Goal: Communication & Community: Answer question/provide support

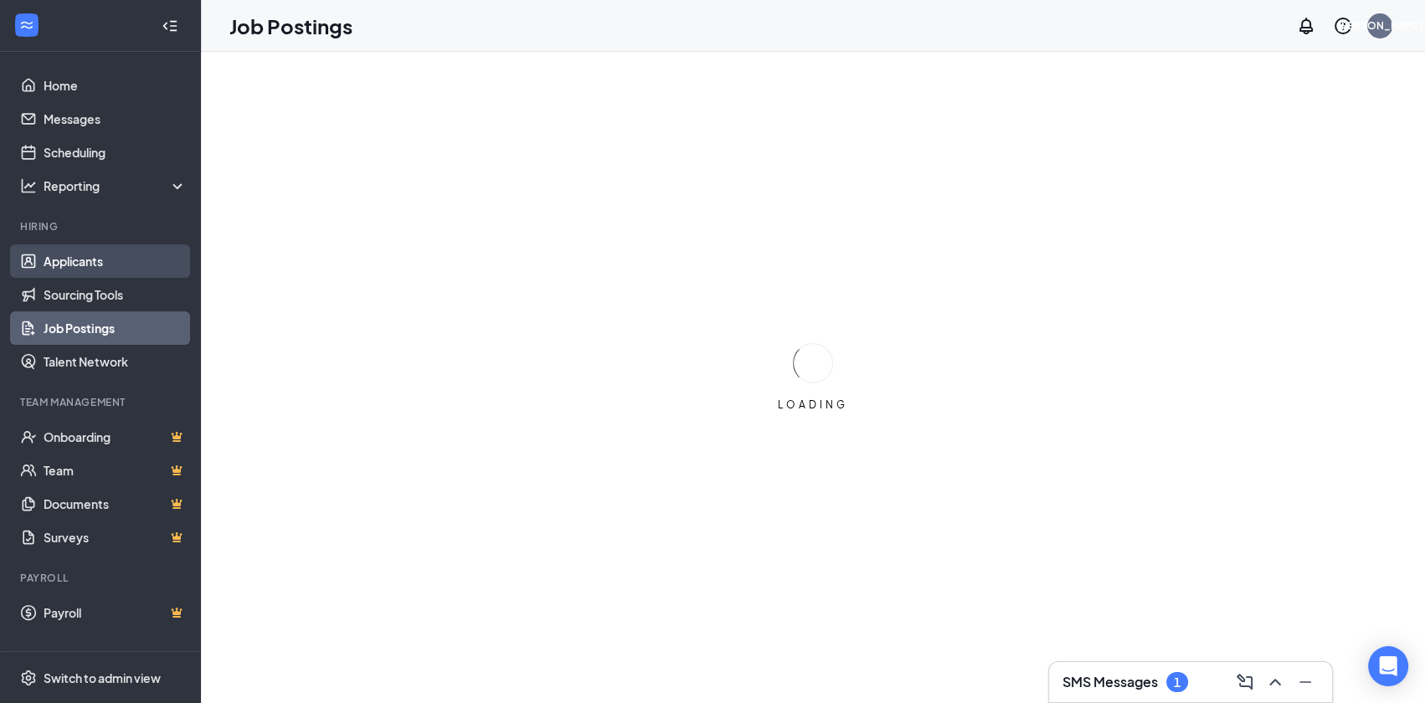
click at [94, 265] on link "Applicants" at bounding box center [115, 261] width 143 height 33
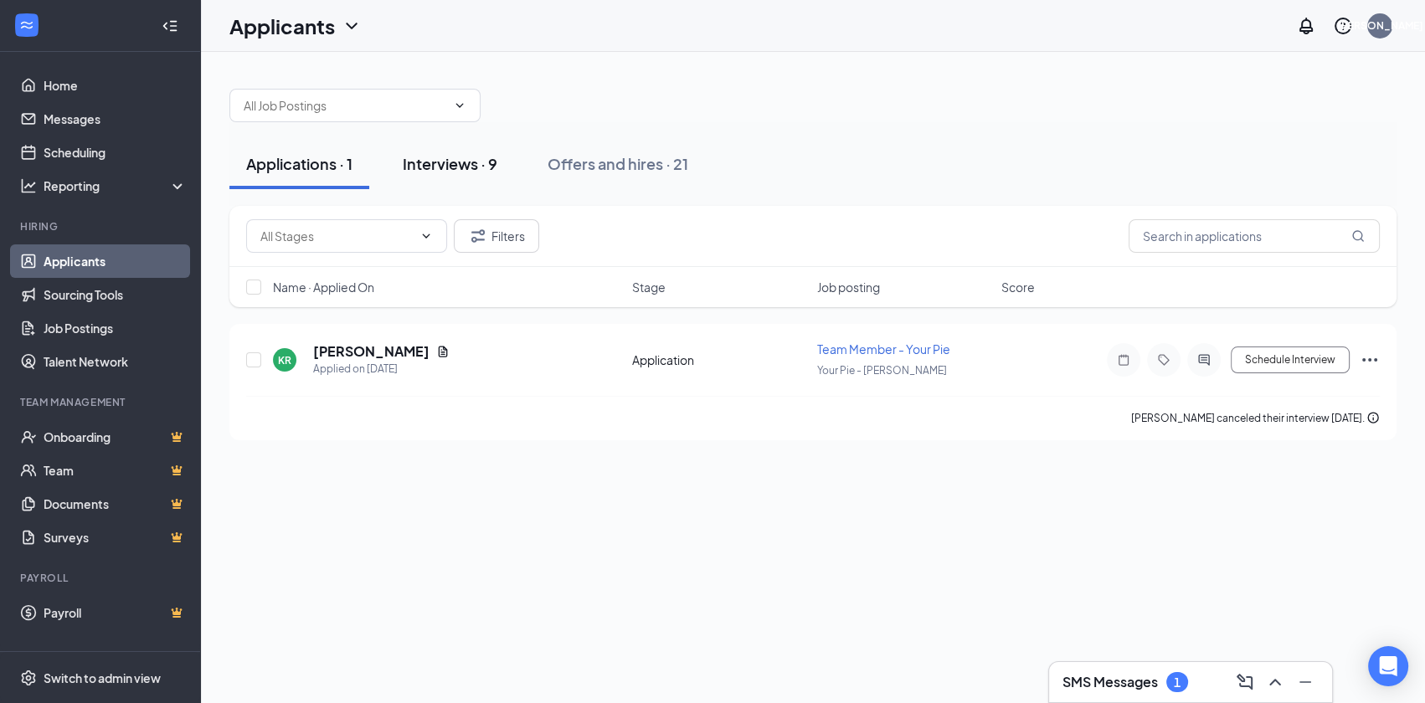
click at [455, 165] on div "Interviews · 9" at bounding box center [450, 163] width 95 height 21
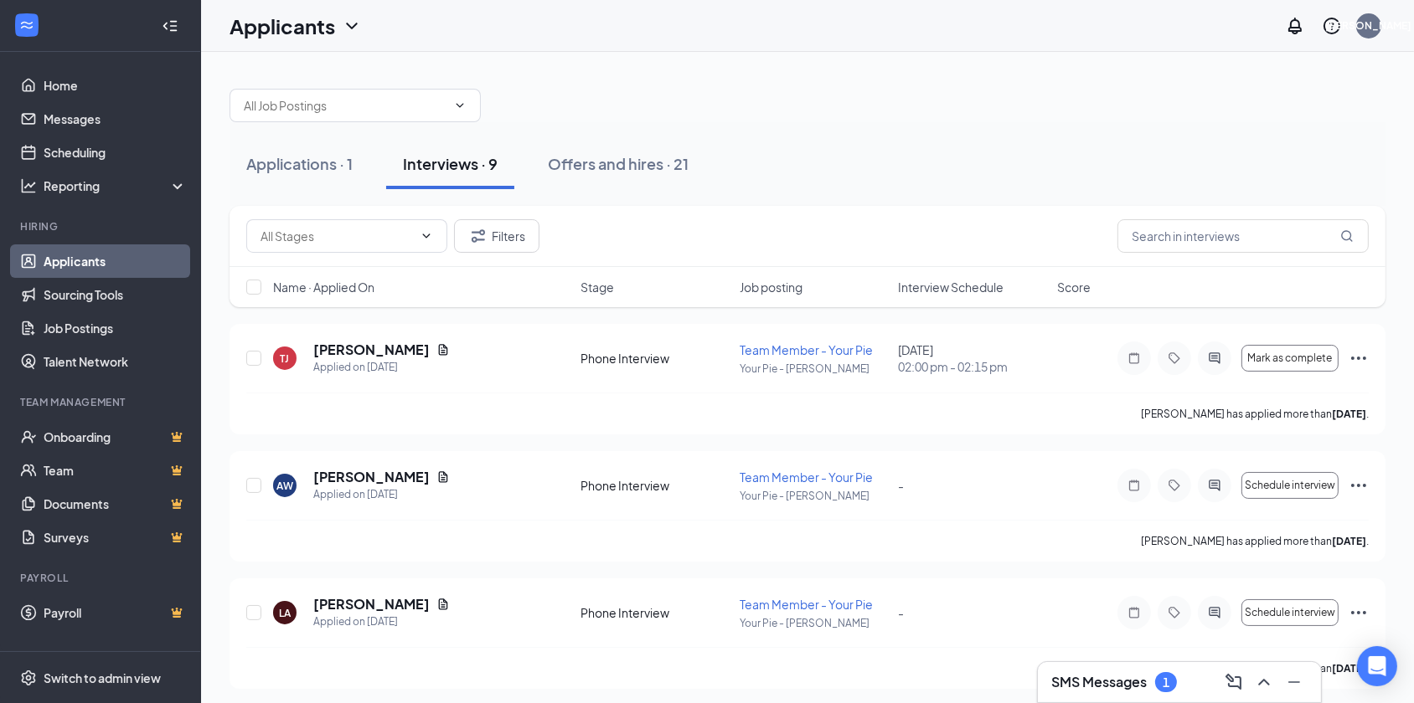
click at [949, 295] on div "Name · Applied On Stage Job posting Interview Schedule Score" at bounding box center [807, 287] width 1156 height 40
click at [949, 290] on span "Interview Schedule" at bounding box center [951, 287] width 106 height 17
click at [1214, 359] on icon "ActiveChat" at bounding box center [1214, 358] width 20 height 13
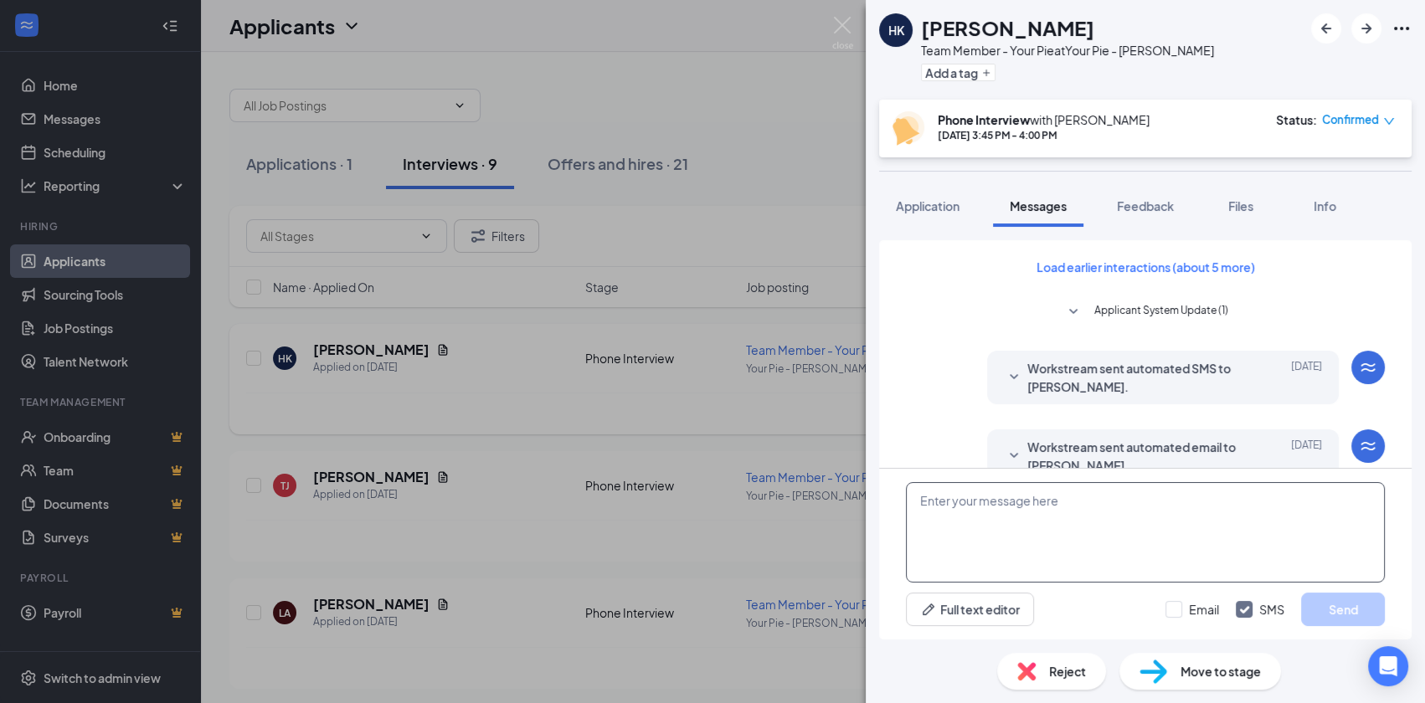
click at [1032, 528] on textarea at bounding box center [1145, 532] width 479 height 100
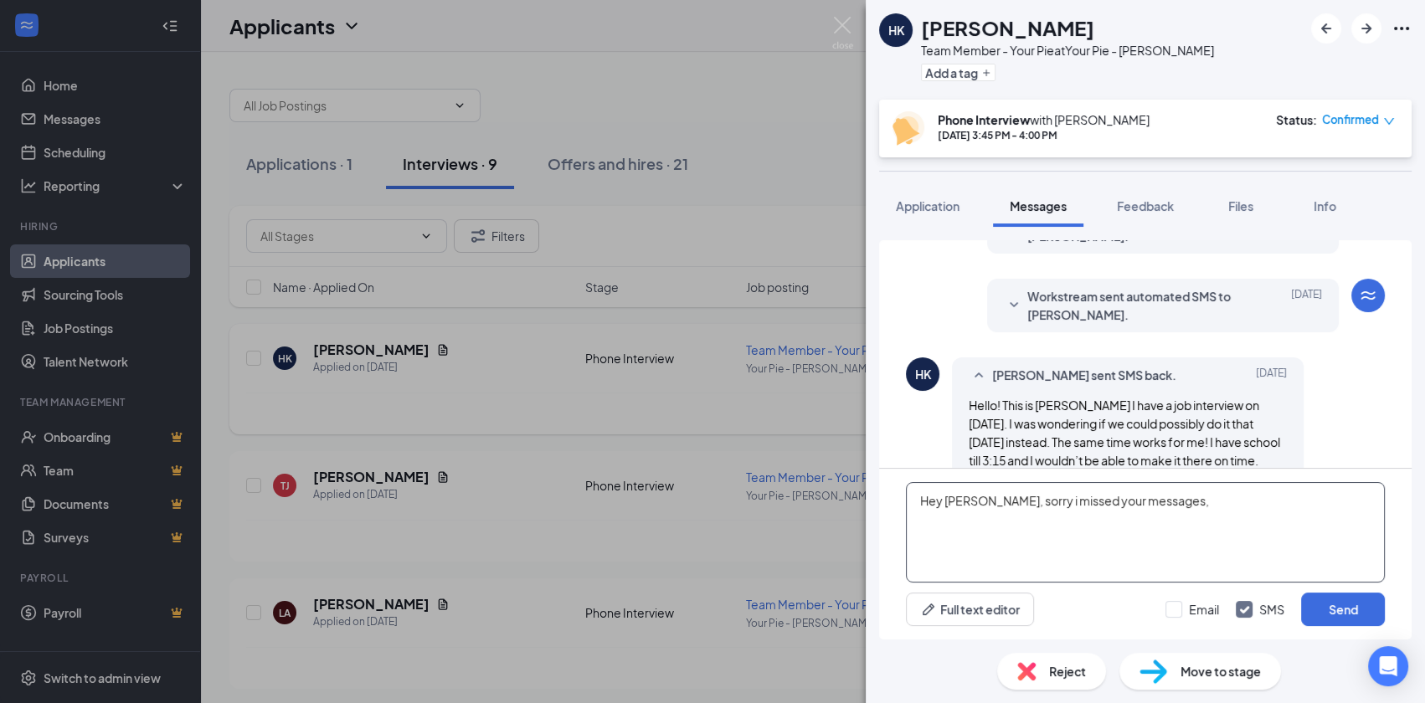
scroll to position [649, 0]
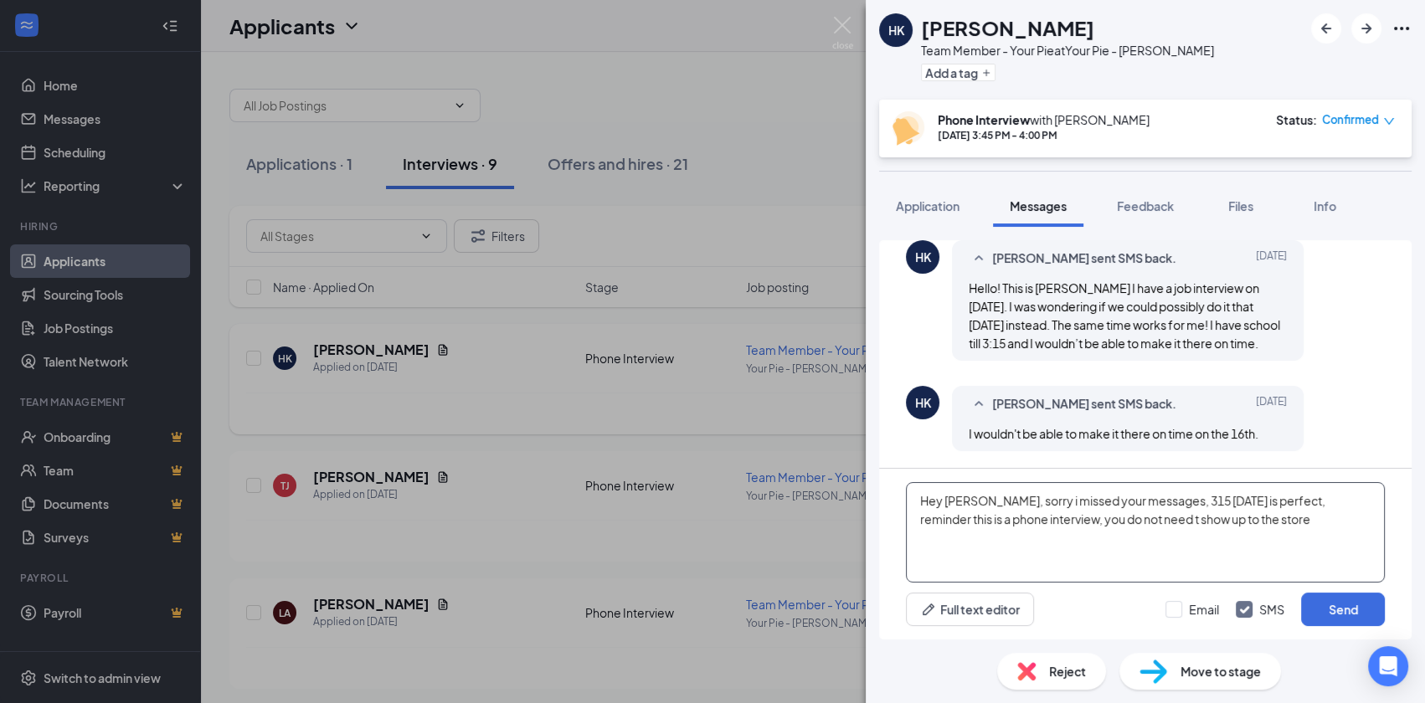
click at [1123, 519] on textarea "Hey Haylie, sorry i missed your messages, 315 tomorrow is perfect, reminder thi…" at bounding box center [1145, 532] width 479 height 100
click at [1260, 519] on textarea "Hey Haylie, sorry i missed your messages, 315 tomorrow is perfect, reminder thi…" at bounding box center [1145, 532] width 479 height 100
type textarea "Hey [PERSON_NAME], sorry i missed your messages, 315 [DATE] is perfect, reminde…"
click at [1323, 603] on button "Send" at bounding box center [1343, 609] width 84 height 33
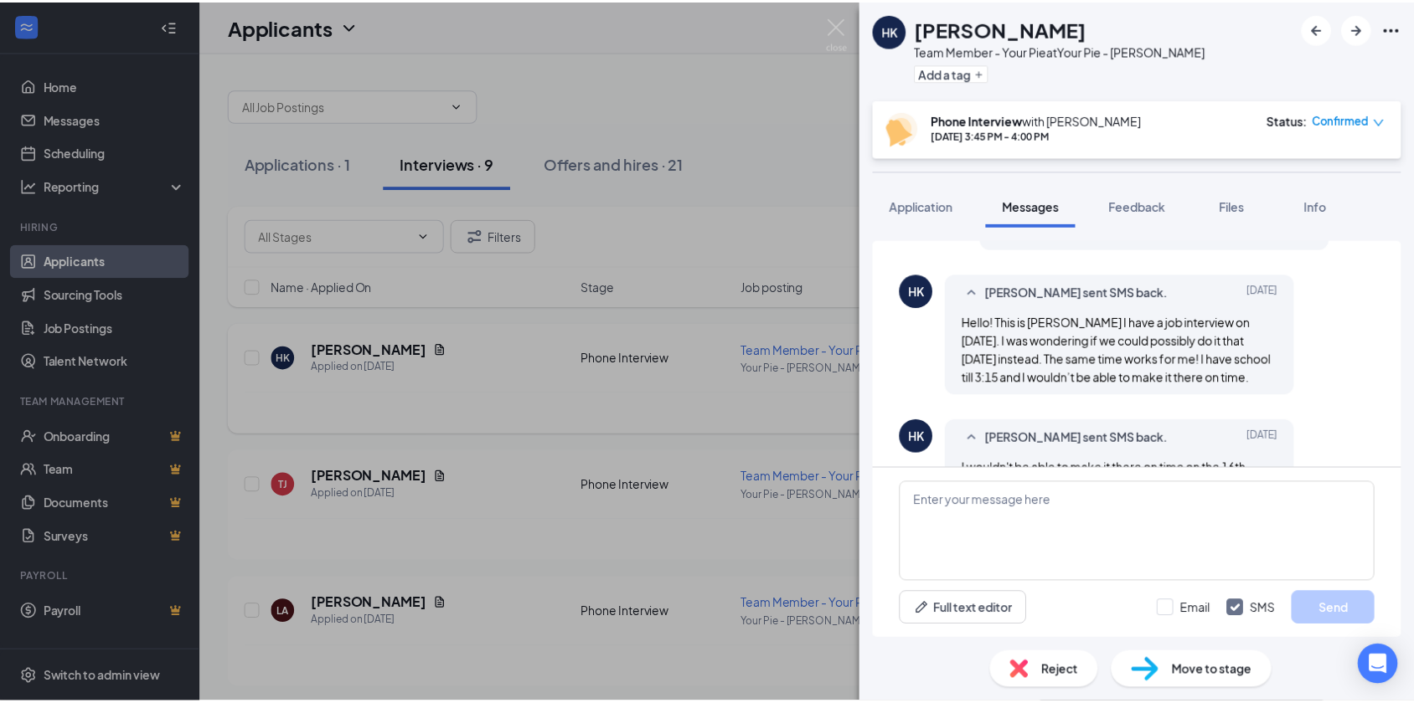
scroll to position [812, 0]
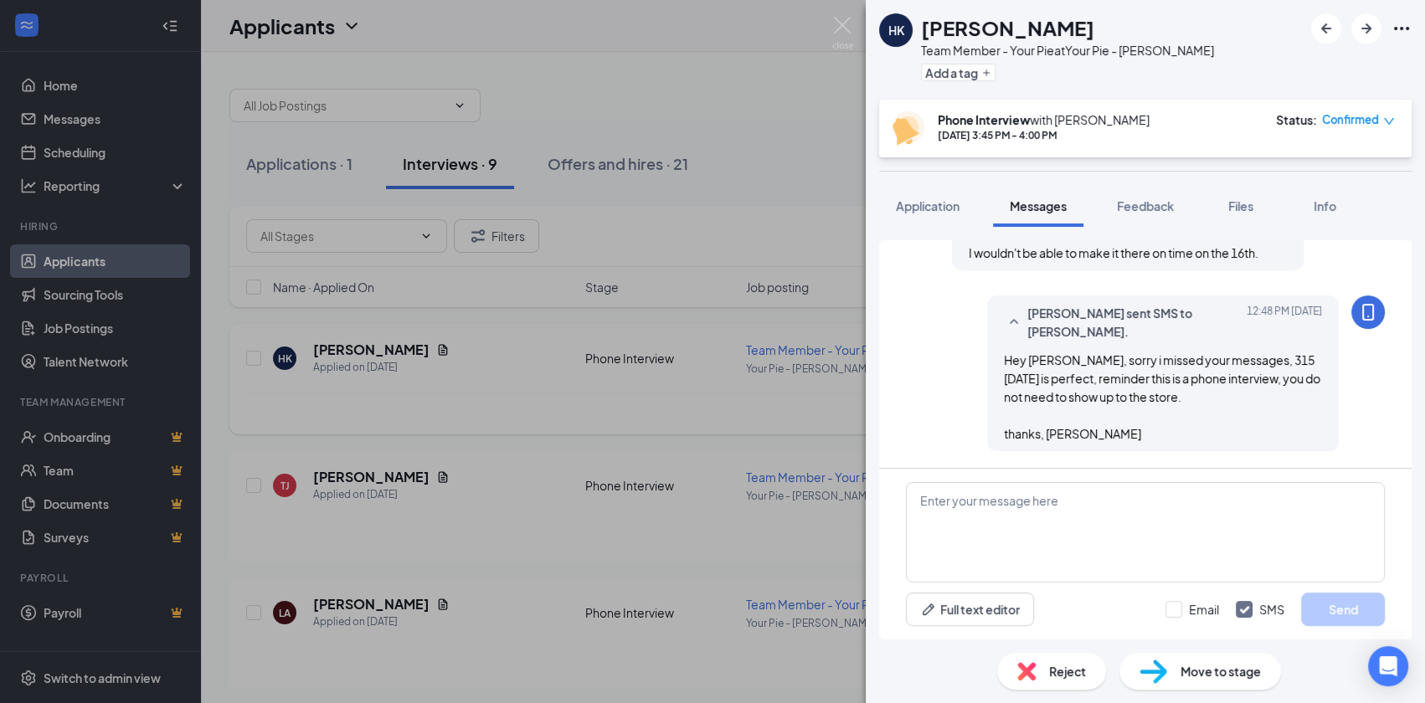
click at [477, 415] on div "HK Haylie kaut Team Member - Your Pie at Your Pie - Marion Add a tag Phone Inte…" at bounding box center [712, 351] width 1425 height 703
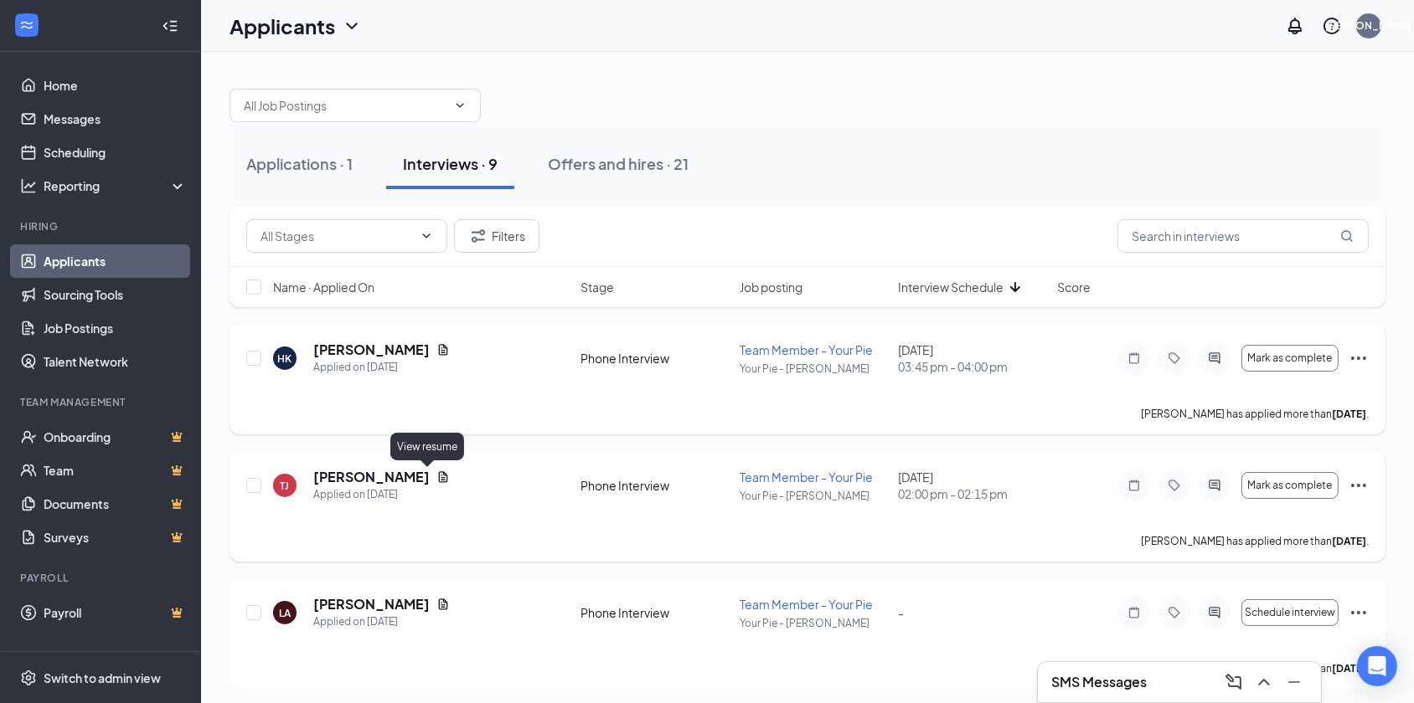
click at [436, 473] on icon "Document" at bounding box center [442, 477] width 13 height 13
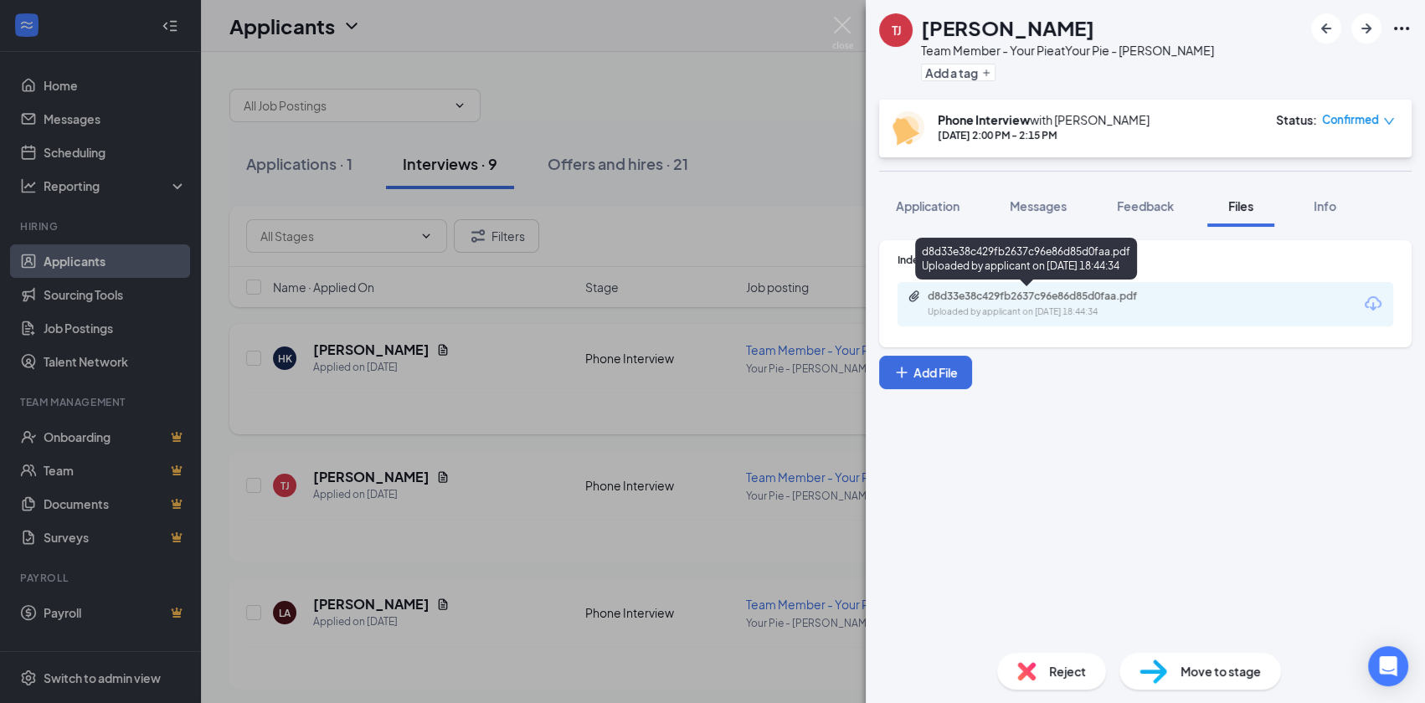
click at [1099, 310] on div "Uploaded by applicant on Sep 13, 2025 at 18:44:34" at bounding box center [1053, 312] width 251 height 13
click at [1059, 301] on div "d8d33e38c429fb2637c96e86d85d0faa.pdf" at bounding box center [1045, 296] width 234 height 13
drag, startPoint x: 662, startPoint y: 211, endPoint x: 648, endPoint y: 211, distance: 13.4
click at [661, 211] on div "TJ Thomas Jenkins Team Member - Your Pie at Your Pie - Marion Add a tag Phone I…" at bounding box center [712, 351] width 1425 height 703
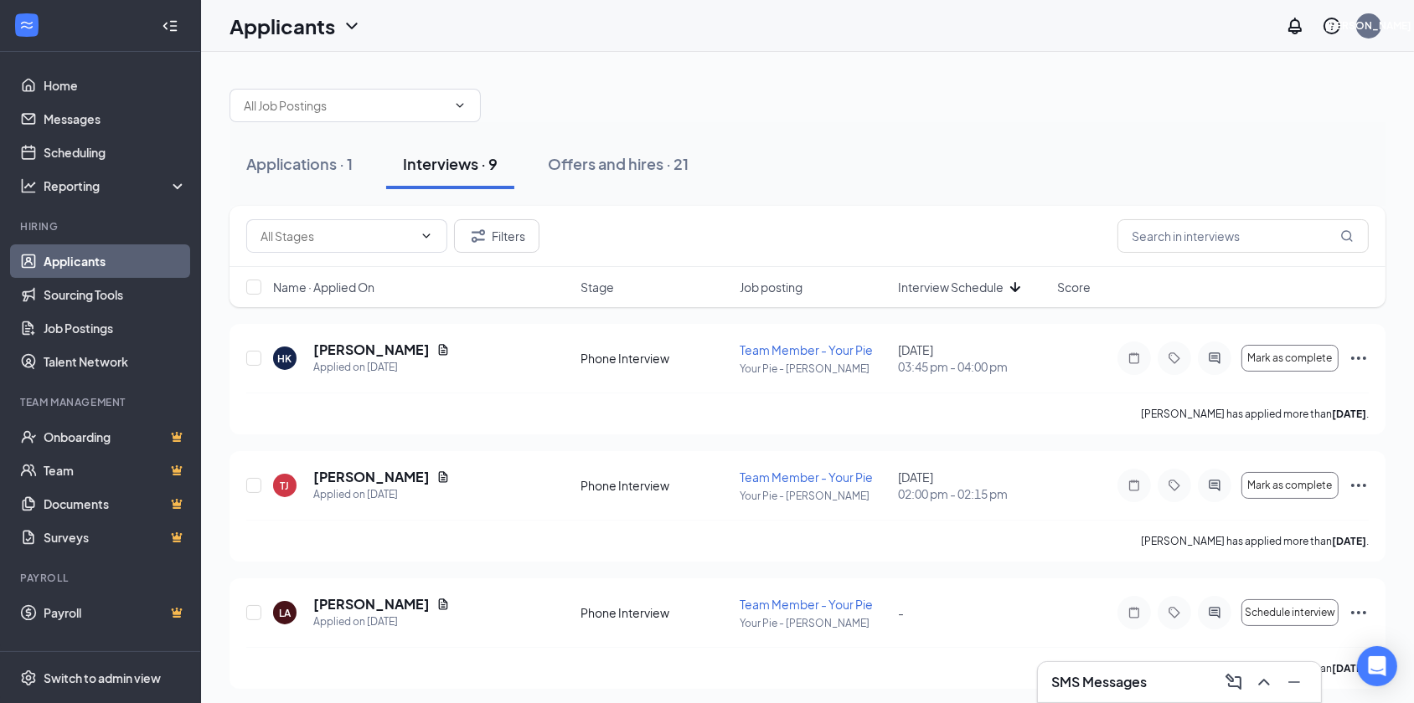
click at [905, 102] on div at bounding box center [807, 97] width 1156 height 50
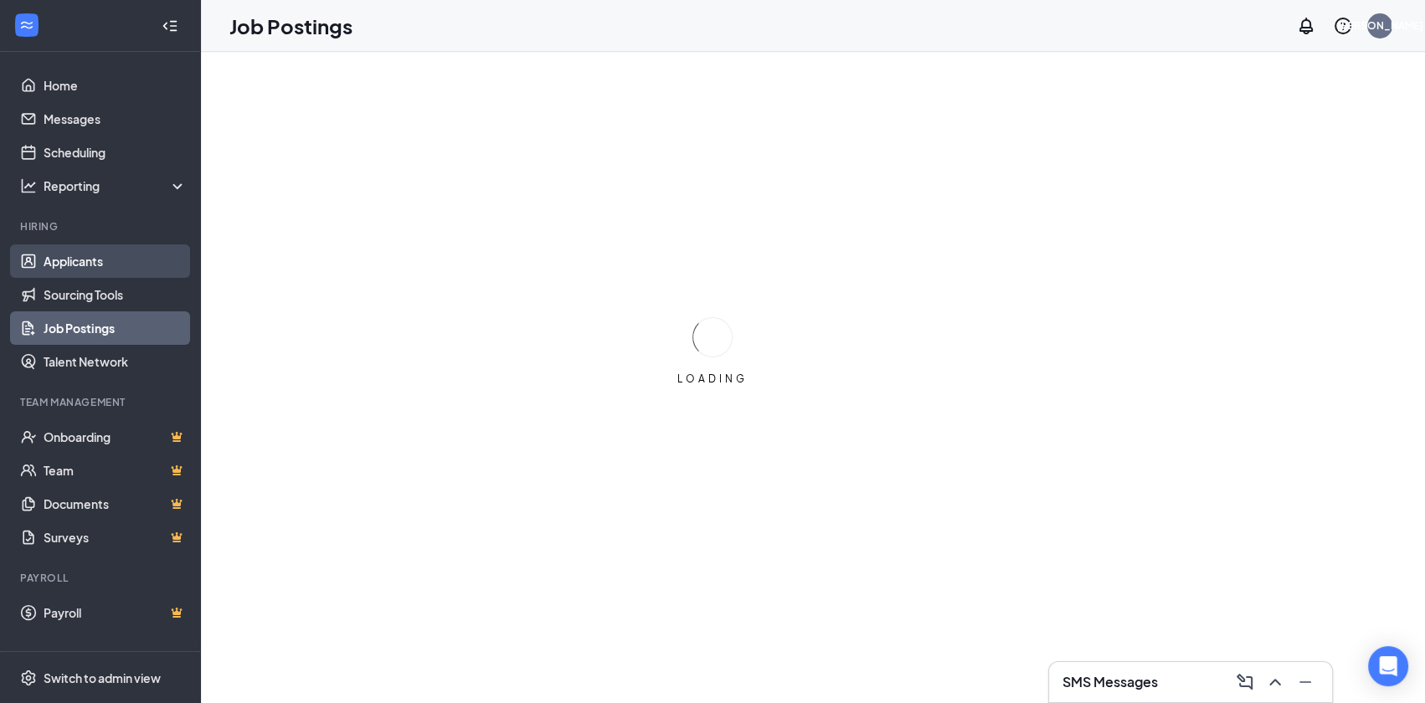
click at [107, 260] on link "Applicants" at bounding box center [115, 261] width 143 height 33
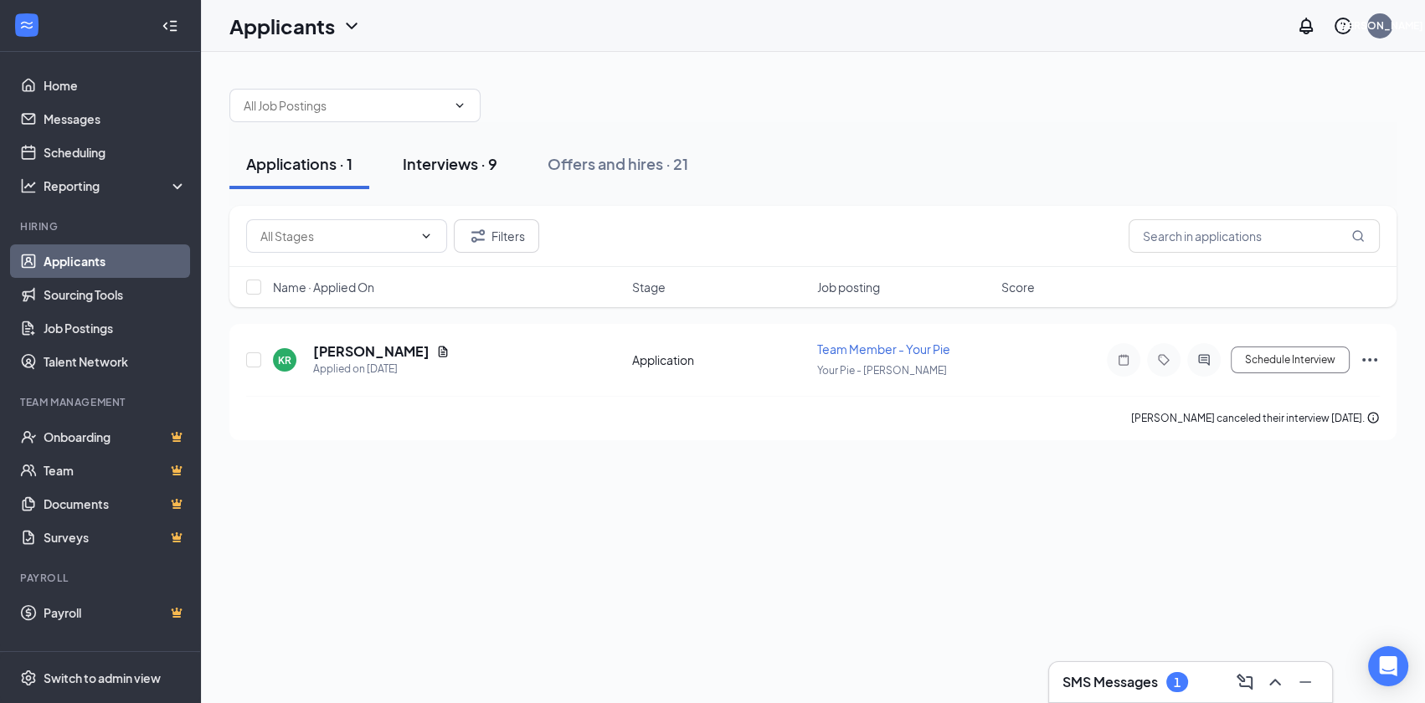
click at [489, 162] on div "Interviews · 9" at bounding box center [450, 163] width 95 height 21
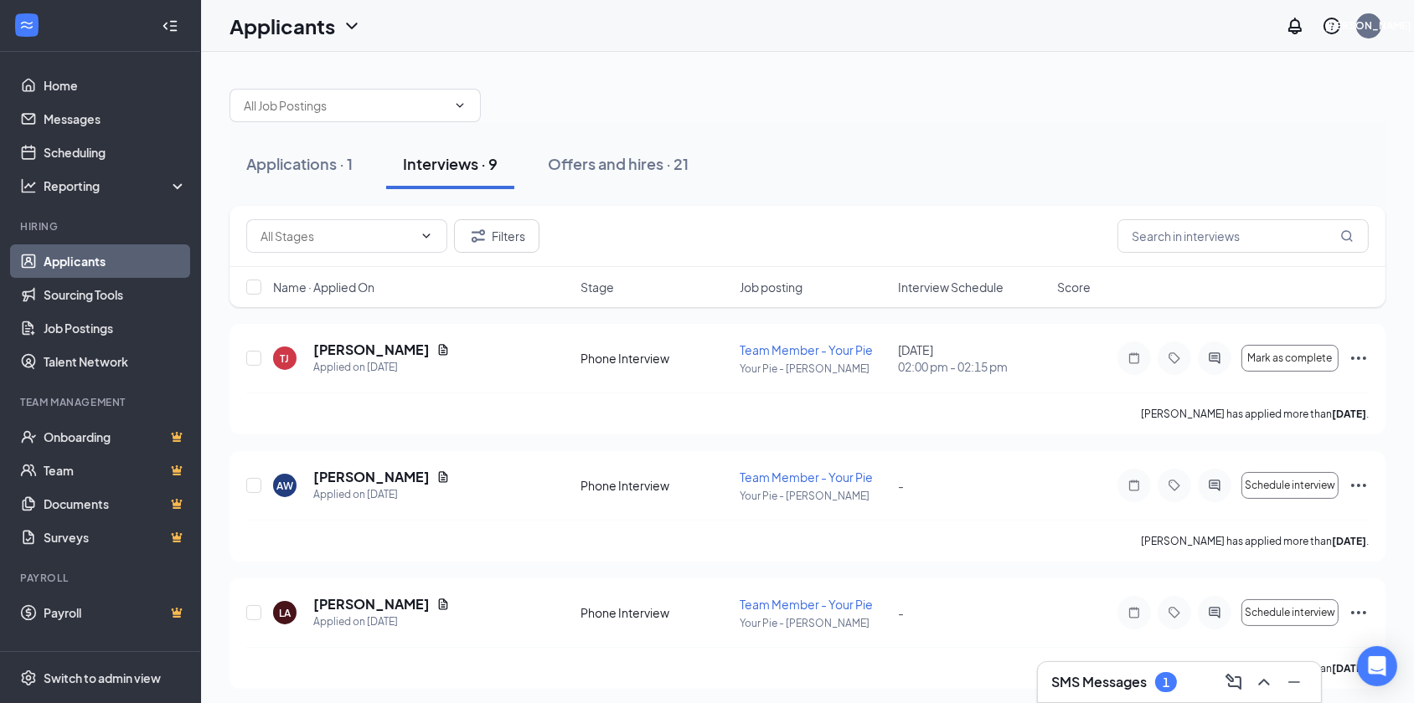
click at [1100, 670] on div "SMS Messages 1" at bounding box center [1179, 682] width 256 height 27
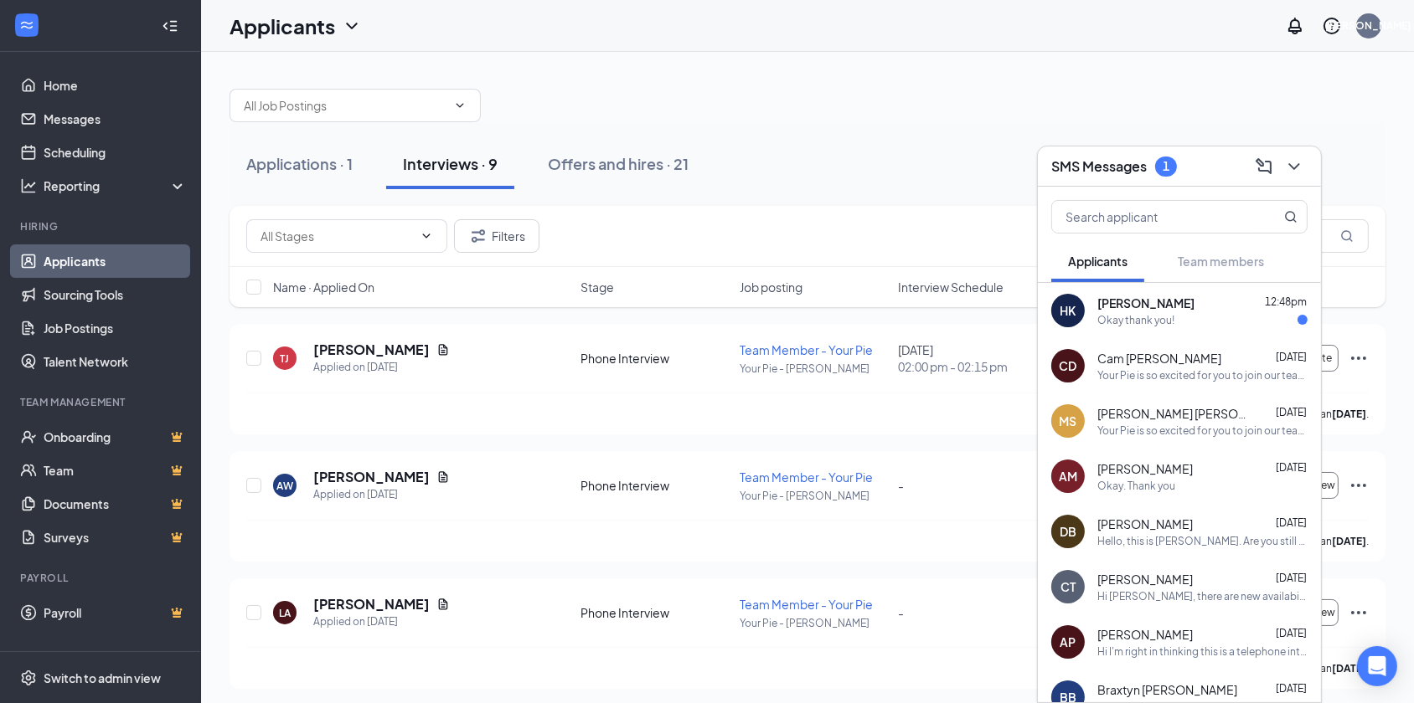
click at [1116, 305] on span "[PERSON_NAME]" at bounding box center [1145, 303] width 97 height 17
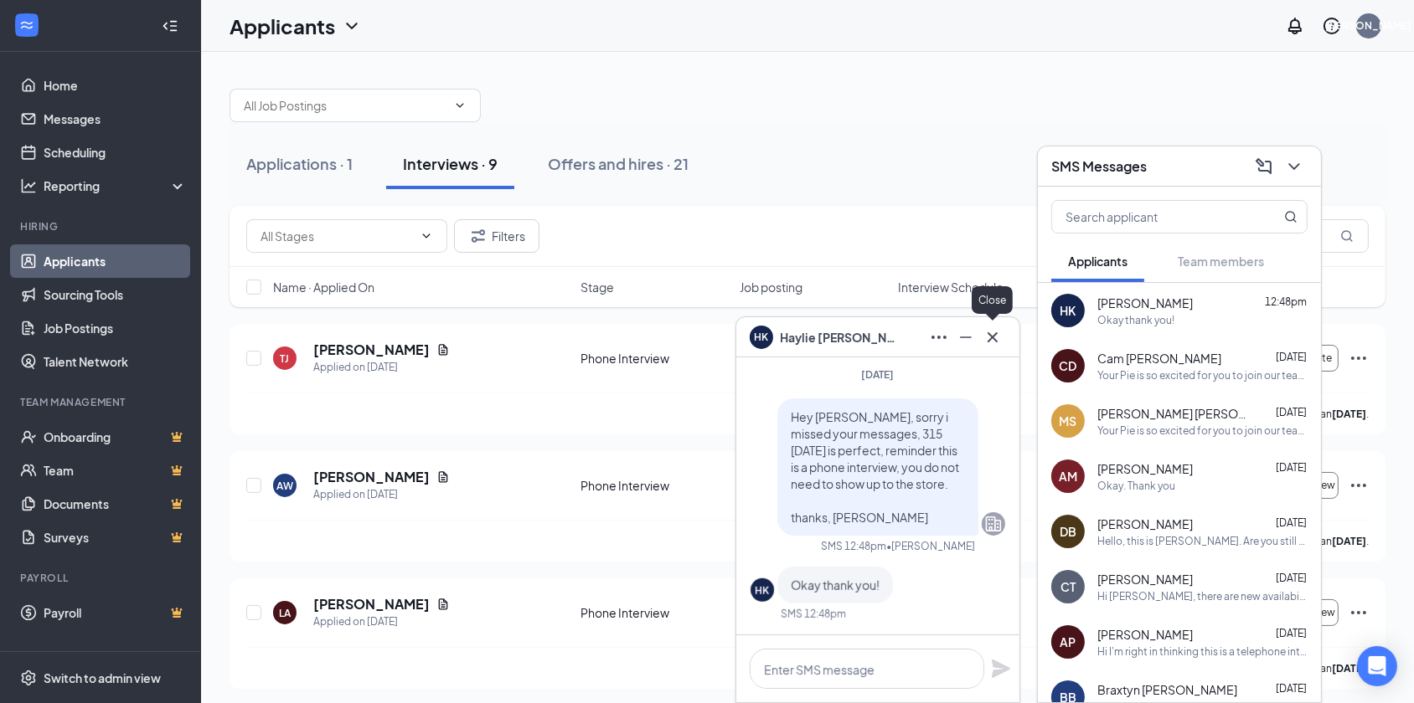
click at [1002, 348] on div at bounding box center [992, 337] width 27 height 27
click at [991, 332] on icon "Cross" at bounding box center [992, 337] width 20 height 20
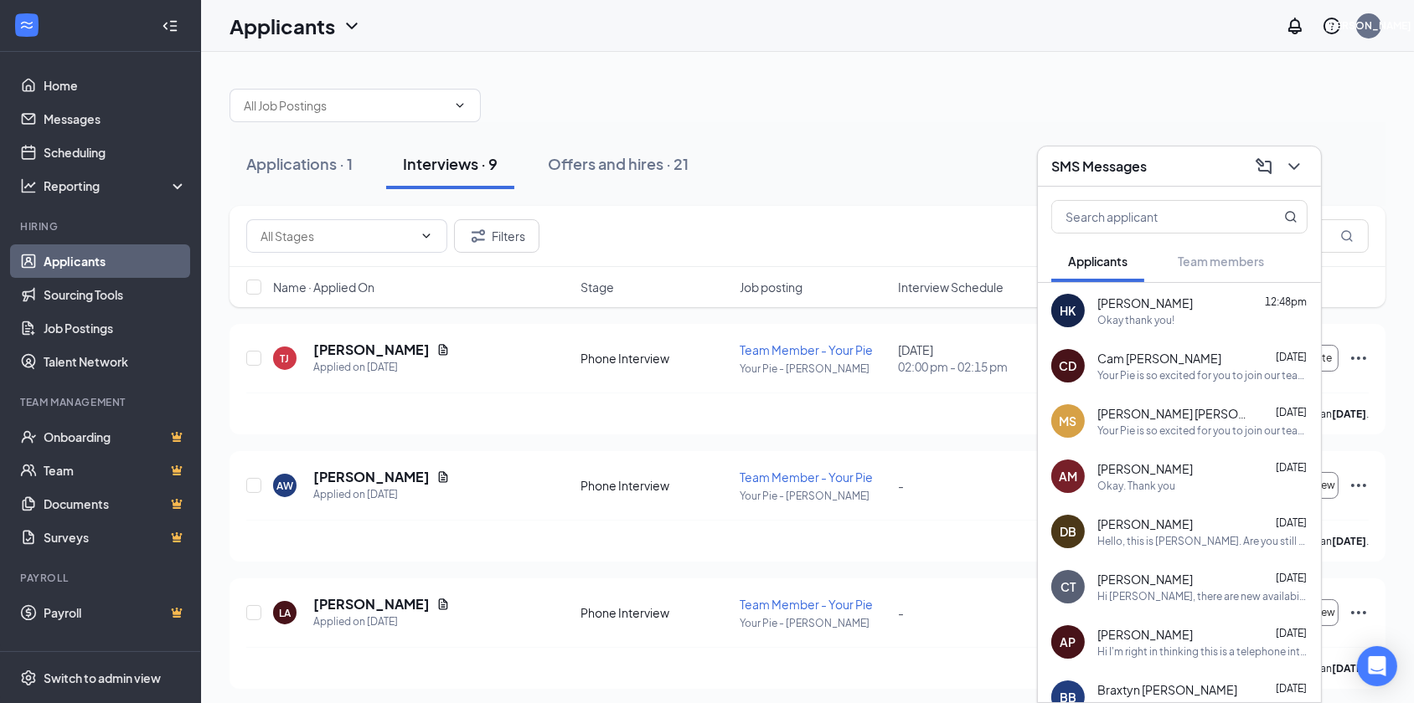
click at [1304, 167] on button at bounding box center [1294, 166] width 27 height 27
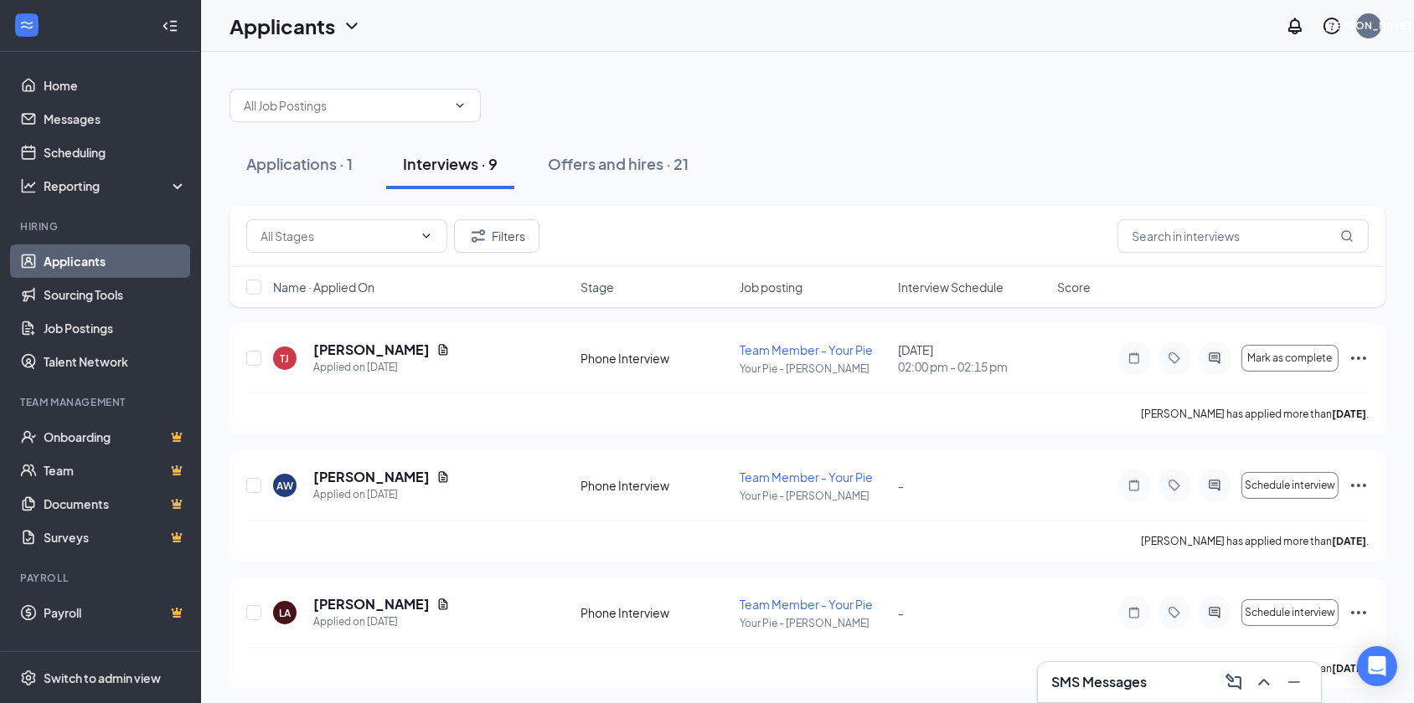
drag, startPoint x: 966, startPoint y: 145, endPoint x: 816, endPoint y: 209, distance: 163.2
